Goal: Information Seeking & Learning: Check status

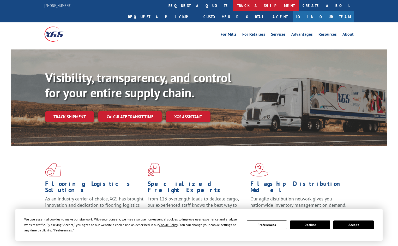
click at [233, 3] on link "track a shipment" at bounding box center [265, 5] width 65 height 11
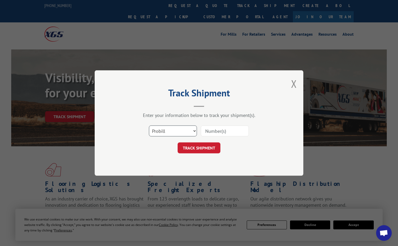
click at [173, 132] on select "Select category... Probill BOL PO" at bounding box center [173, 131] width 48 height 11
select select "po"
click at [149, 126] on select "Select category... Probill BOL PO" at bounding box center [173, 131] width 48 height 11
paste input "45994513"
type input "45994513"
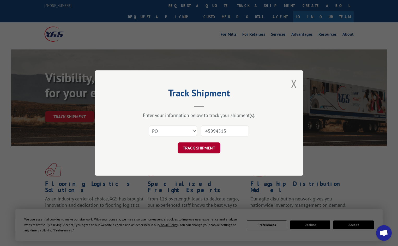
click at [197, 149] on button "TRACK SHIPMENT" at bounding box center [199, 148] width 43 height 11
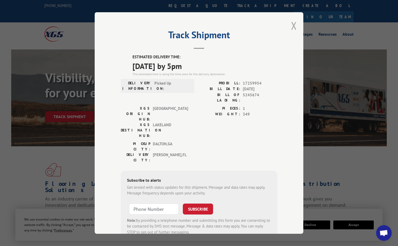
click at [291, 26] on button "Close modal" at bounding box center [294, 26] width 6 height 14
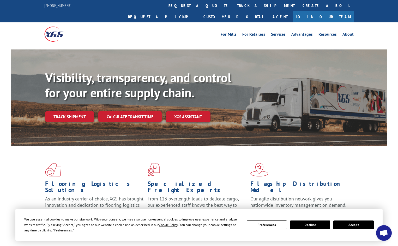
click at [317, 224] on button "Decline" at bounding box center [310, 225] width 40 height 9
